Goal: Check status: Check status

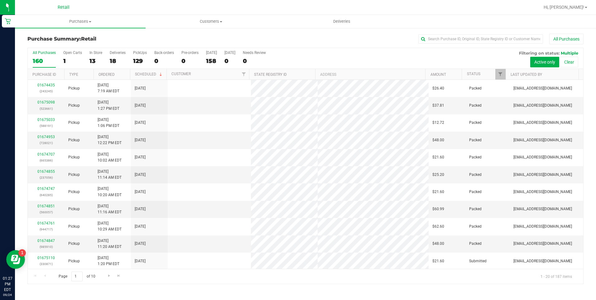
click at [445, 39] on input "text" at bounding box center [480, 38] width 125 height 9
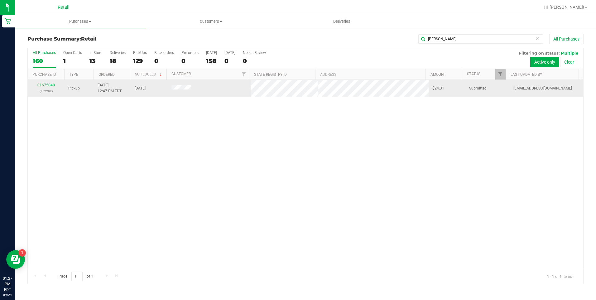
type input "[PERSON_NAME]"
click at [41, 87] on div "01675048 (352292)" at bounding box center [45, 88] width 29 height 12
click at [41, 85] on link "01675048" at bounding box center [45, 85] width 17 height 4
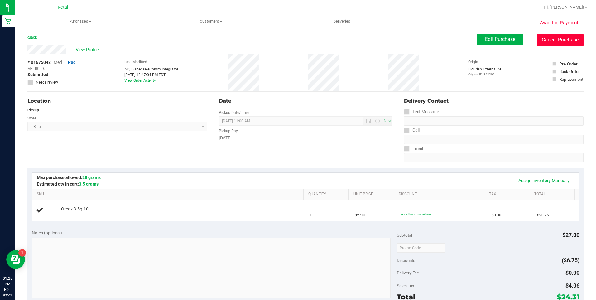
drag, startPoint x: 562, startPoint y: 41, endPoint x: 328, endPoint y: 36, distance: 233.4
click at [562, 41] on button "Cancel Purchase" at bounding box center [560, 40] width 47 height 12
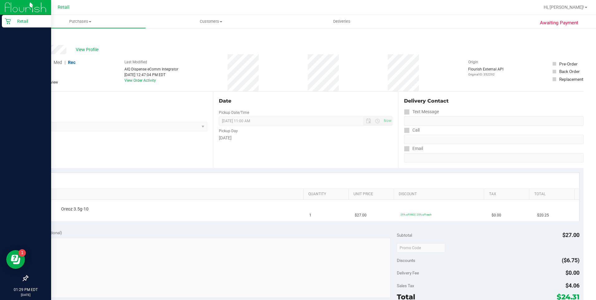
click at [12, 23] on p "Retail" at bounding box center [29, 20] width 37 height 7
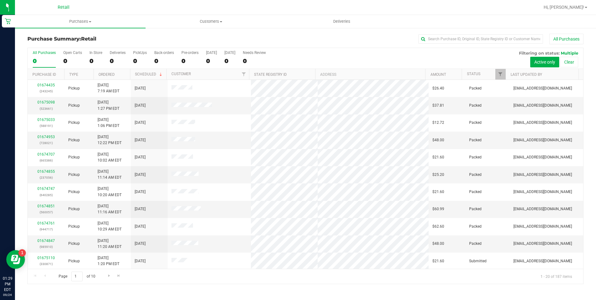
click at [469, 24] on ul "Purchases Summary of purchases Fulfillment All purchases Customers All customer…" at bounding box center [313, 21] width 596 height 13
click at [465, 37] on input "text" at bounding box center [480, 38] width 125 height 9
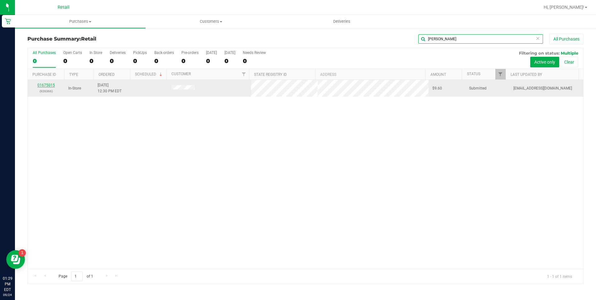
type input "[PERSON_NAME]"
click at [51, 85] on link "01675015" at bounding box center [45, 85] width 17 height 4
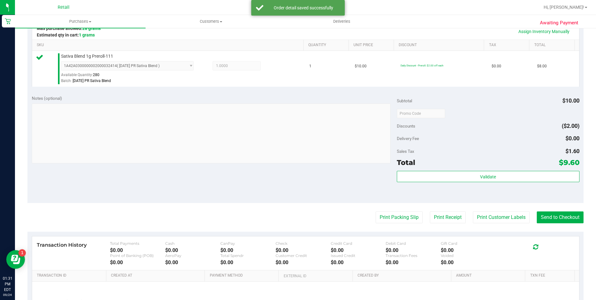
scroll to position [156, 0]
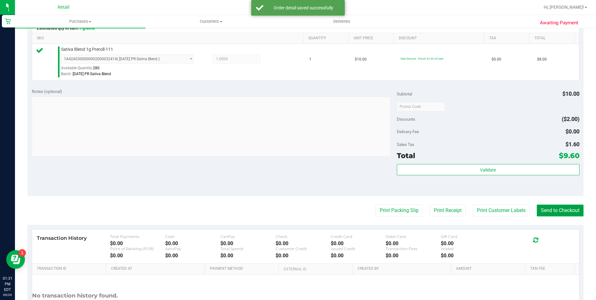
click at [575, 214] on button "Send to Checkout" at bounding box center [560, 210] width 47 height 12
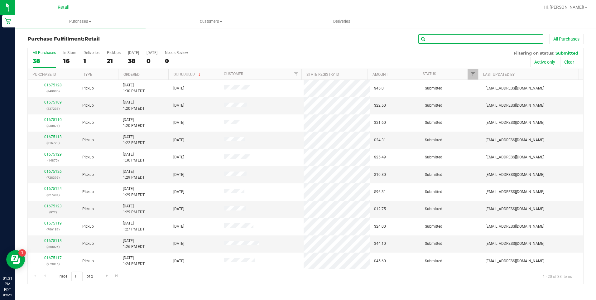
click at [494, 40] on input "text" at bounding box center [480, 38] width 125 height 9
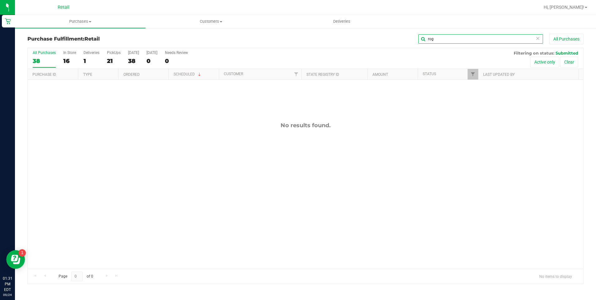
type input "rog"
